Goal: Information Seeking & Learning: Learn about a topic

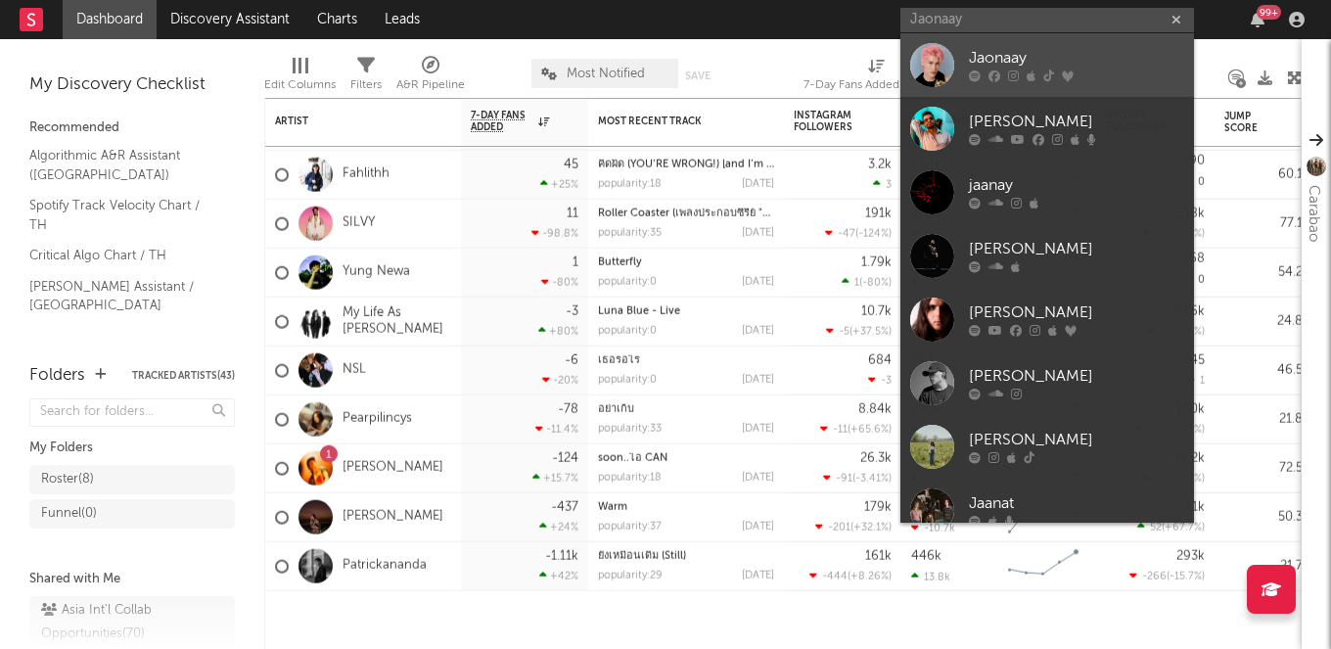
type input "Jaonaay"
click at [997, 59] on div "Jaonaay" at bounding box center [1076, 58] width 215 height 23
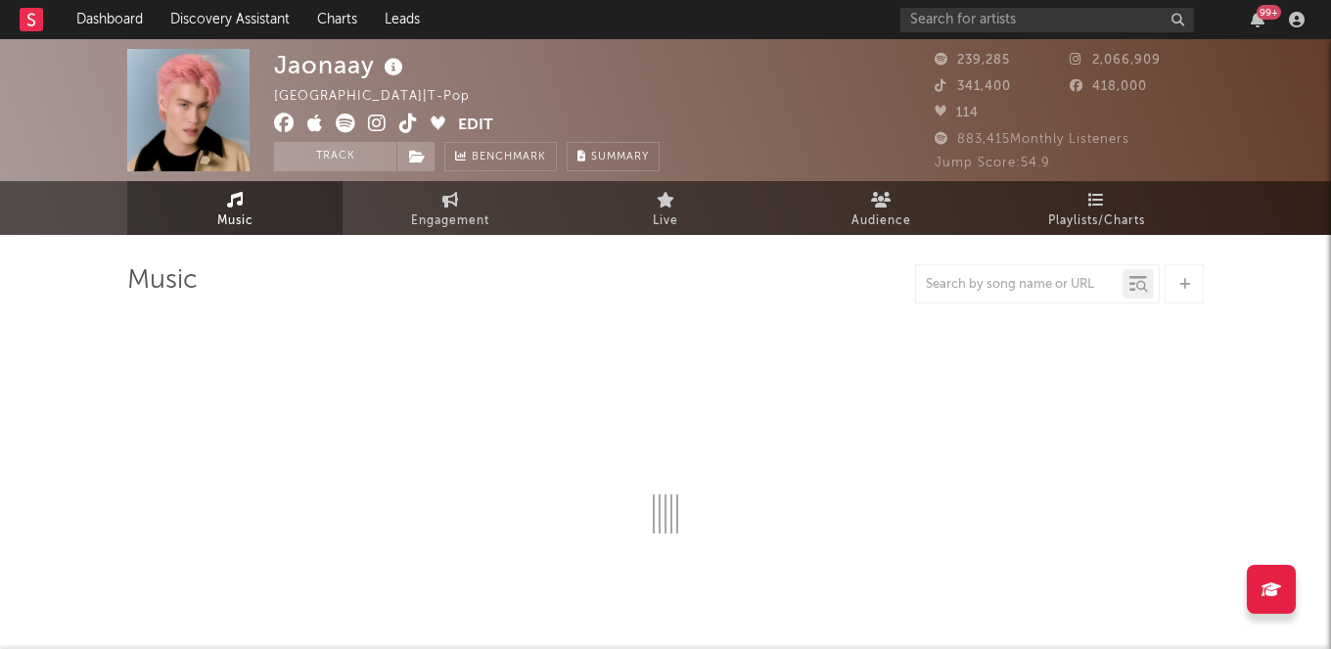
select select "6m"
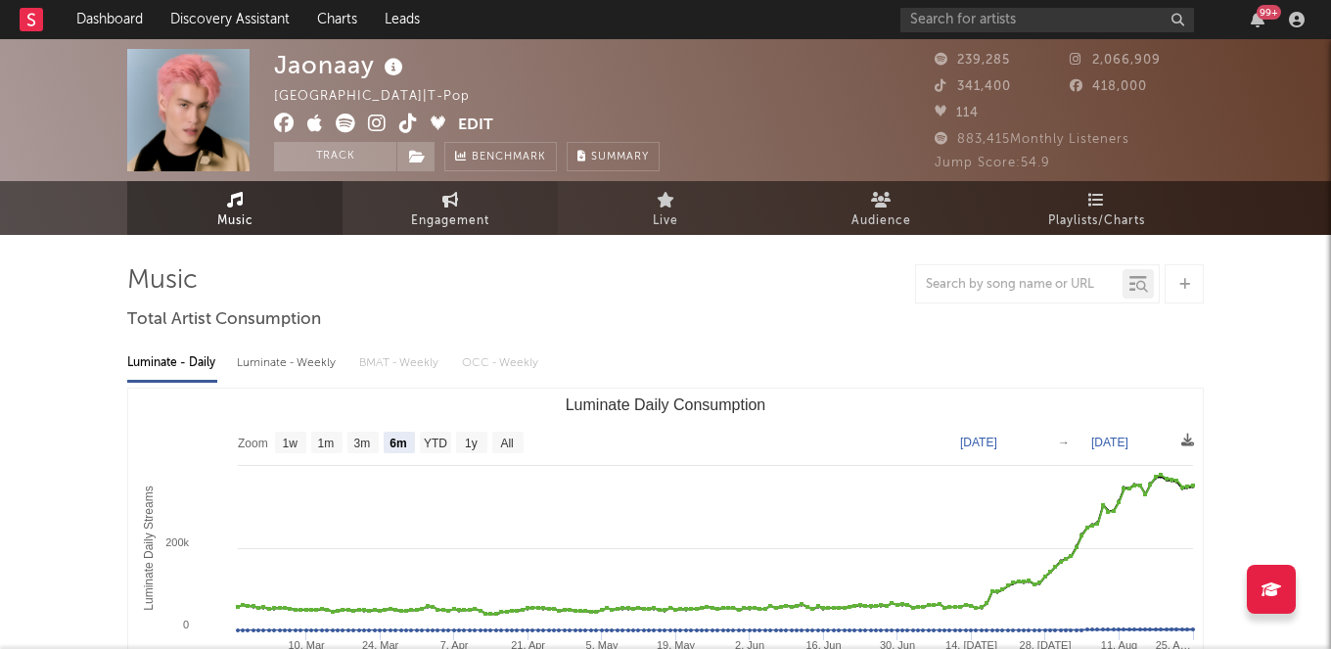
click at [426, 203] on link "Engagement" at bounding box center [449, 208] width 215 height 54
select select "1w"
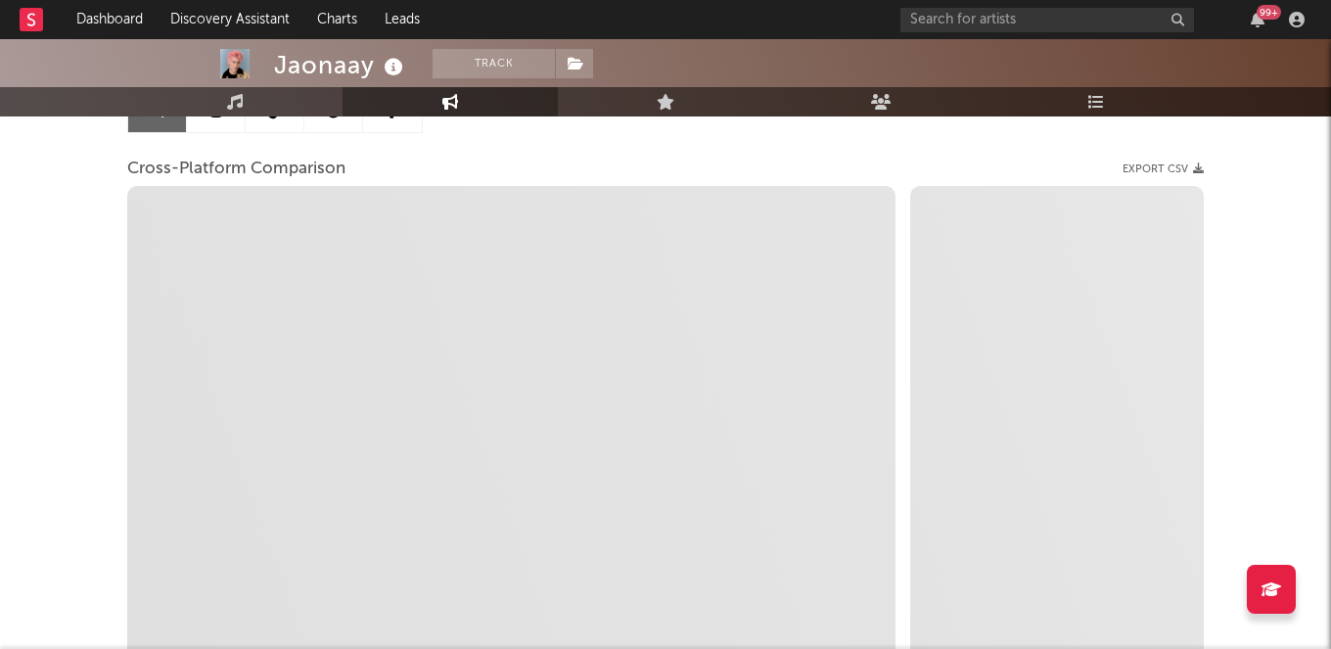
select select "1m"
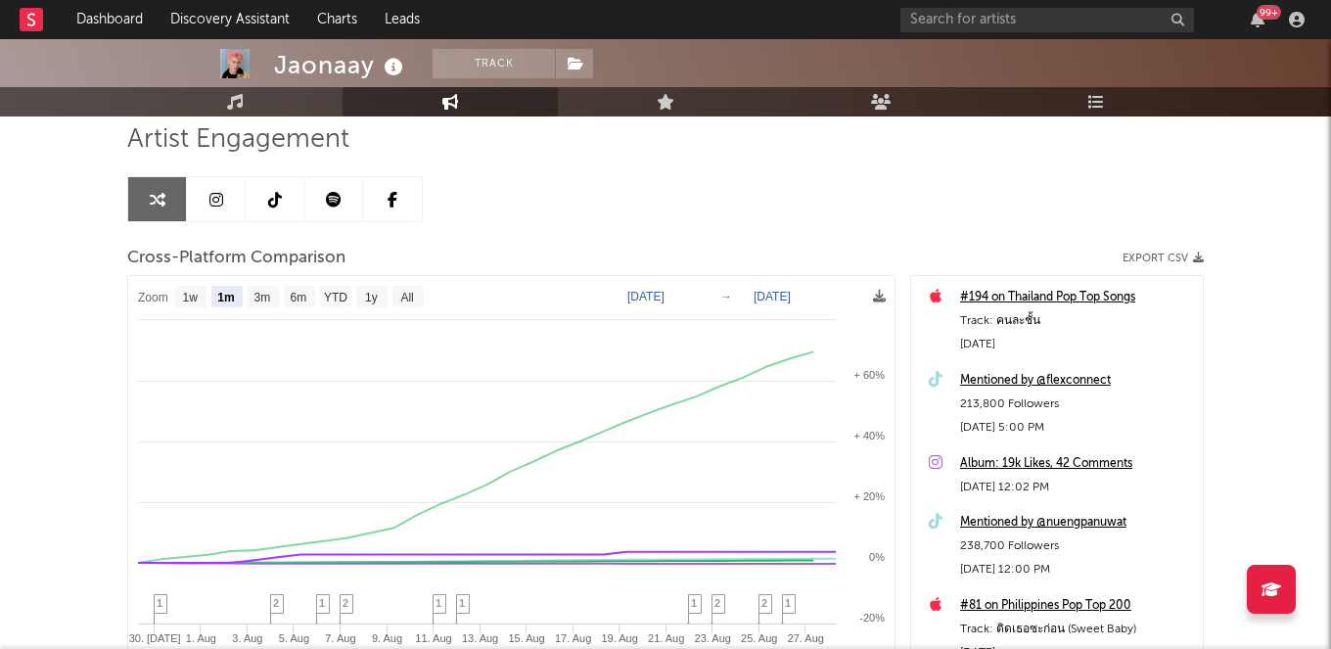
scroll to position [112, 0]
